Goal: Task Accomplishment & Management: Use online tool/utility

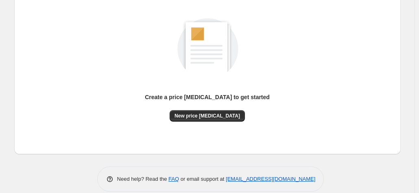
scroll to position [112, 0]
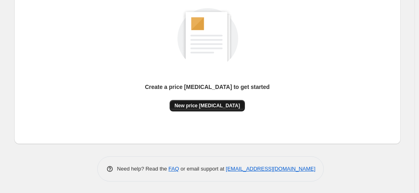
click at [204, 104] on span "New price [MEDICAL_DATA]" at bounding box center [208, 105] width 66 height 7
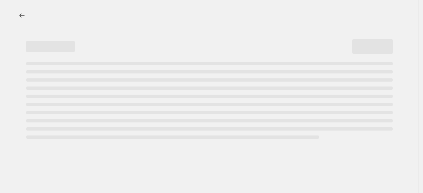
select select "percentage"
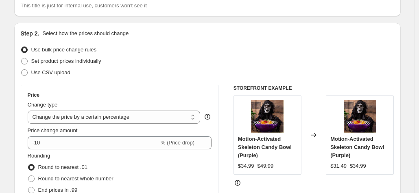
scroll to position [68, 0]
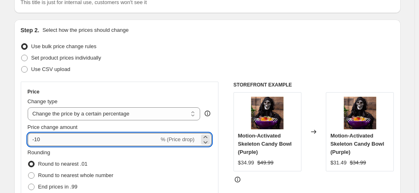
click at [88, 142] on input "-10" at bounding box center [93, 139] width 131 height 13
type input "-15"
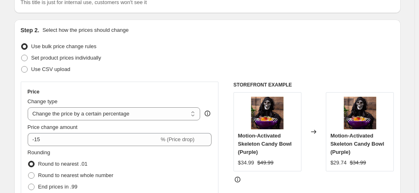
click at [160, 168] on div "Rounding Round to nearest .01 Round to nearest whole number End prices in .99 E…" at bounding box center [120, 175] width 184 height 55
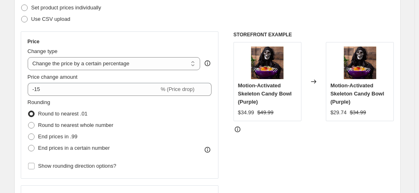
scroll to position [120, 0]
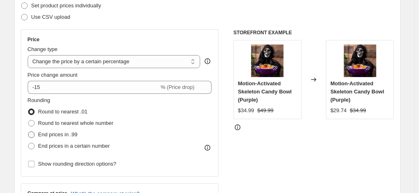
click at [33, 136] on span at bounding box center [31, 134] width 7 height 7
click at [28, 131] on input "End prices in .99" at bounding box center [28, 131] width 0 height 0
radio input "true"
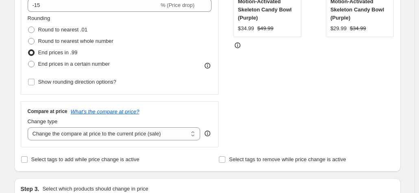
scroll to position [203, 0]
click at [188, 133] on select "Change the compare at price to the current price (sale) Change the compare at p…" at bounding box center [114, 133] width 173 height 13
select select "remove"
click at [29, 127] on select "Change the compare at price to the current price (sale) Change the compare at p…" at bounding box center [114, 133] width 173 height 13
click at [197, 134] on select "Change the compare at price to the current price (sale) Change the compare at p…" at bounding box center [114, 133] width 173 height 13
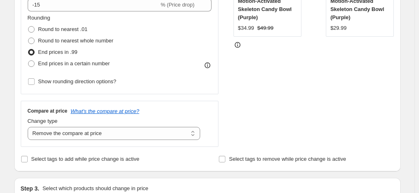
click at [216, 144] on div "Compare at price What's the compare at price? Change type Change the compare at…" at bounding box center [120, 124] width 198 height 46
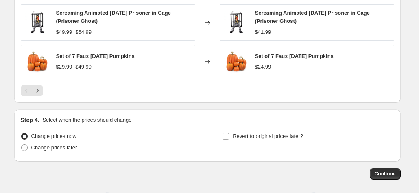
scroll to position [624, 0]
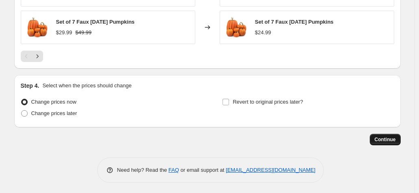
click at [389, 138] on span "Continue" at bounding box center [385, 139] width 21 height 7
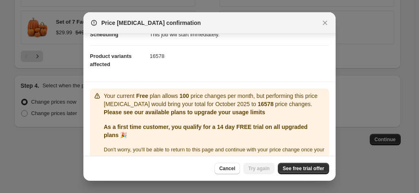
scroll to position [90, 0]
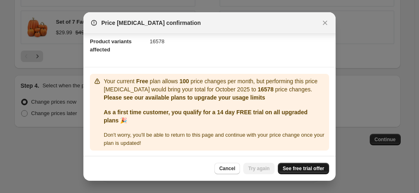
click at [300, 166] on span "See free trial offer" at bounding box center [304, 168] width 42 height 7
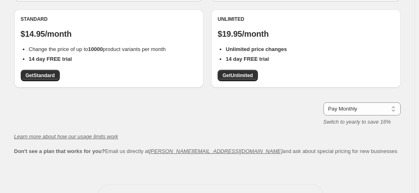
scroll to position [164, 0]
click at [228, 75] on span "Get Unlimited" at bounding box center [238, 75] width 31 height 7
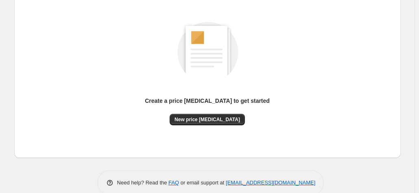
scroll to position [112, 0]
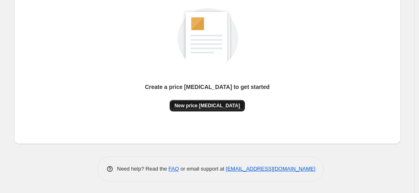
click at [206, 101] on button "New price [MEDICAL_DATA]" at bounding box center [207, 105] width 75 height 11
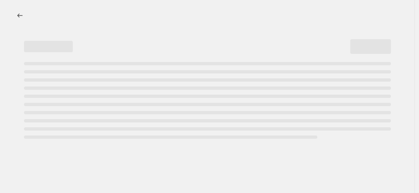
select select "percentage"
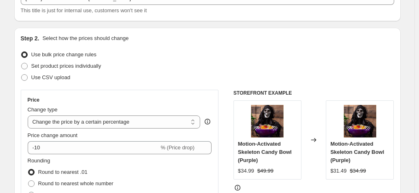
scroll to position [63, 0]
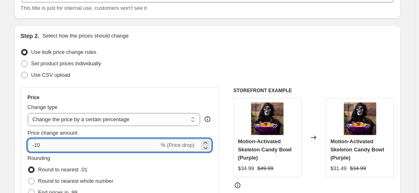
click at [95, 144] on input "-10" at bounding box center [93, 144] width 131 height 13
type input "-15"
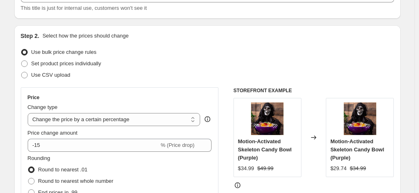
click at [197, 160] on div "Rounding Round to nearest .01 Round to nearest whole number End prices in .99 E…" at bounding box center [120, 181] width 184 height 55
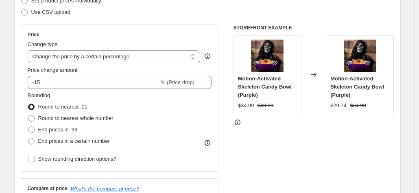
scroll to position [131, 0]
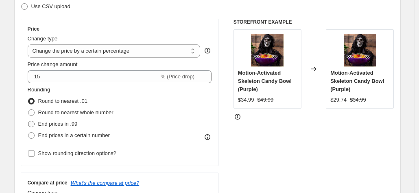
click at [63, 124] on span "End prices in .99" at bounding box center [57, 123] width 39 height 6
click at [28, 121] on input "End prices in .99" at bounding box center [28, 120] width 0 height 0
radio input "true"
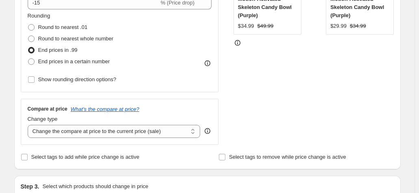
scroll to position [222, 0]
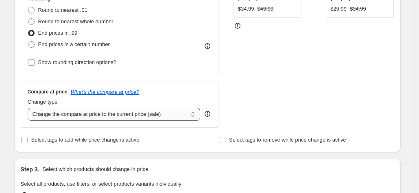
click at [189, 115] on select "Change the compare at price to the current price (sale) Change the compare at p…" at bounding box center [114, 113] width 173 height 13
select select "remove"
click at [29, 107] on select "Change the compare at price to the current price (sale) Change the compare at p…" at bounding box center [114, 113] width 173 height 13
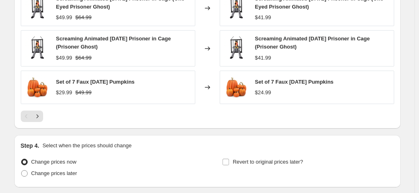
scroll to position [624, 0]
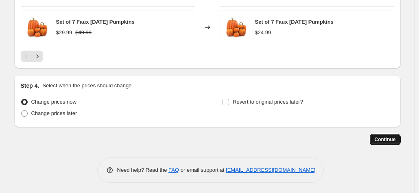
click at [383, 139] on span "Continue" at bounding box center [385, 139] width 21 height 7
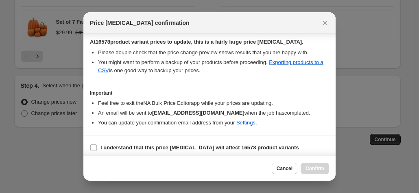
scroll to position [143, 0]
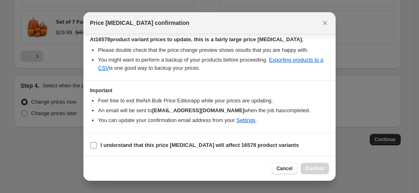
click at [152, 142] on b "I understand that this price [MEDICAL_DATA] will affect 16578 product variants" at bounding box center [200, 145] width 199 height 6
click at [97, 142] on input "I understand that this price [MEDICAL_DATA] will affect 16578 product variants" at bounding box center [93, 145] width 7 height 7
checkbox input "true"
click at [313, 168] on span "Confirm" at bounding box center [315, 168] width 19 height 7
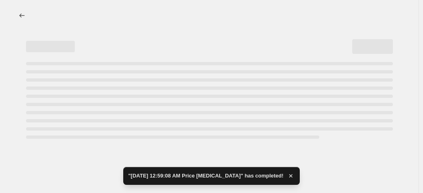
select select "percentage"
select select "remove"
